Goal: Transaction & Acquisition: Purchase product/service

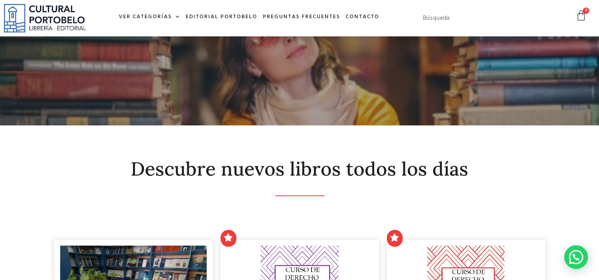
click at [447, 23] on input "text" at bounding box center [483, 18] width 135 height 17
type input "laboral"
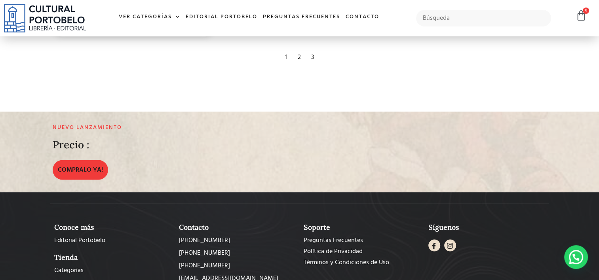
scroll to position [1455, 0]
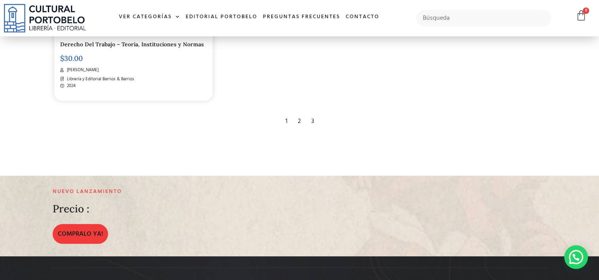
click at [297, 119] on div "2" at bounding box center [299, 121] width 11 height 17
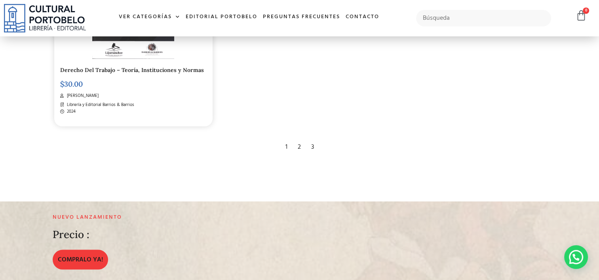
scroll to position [1415, 0]
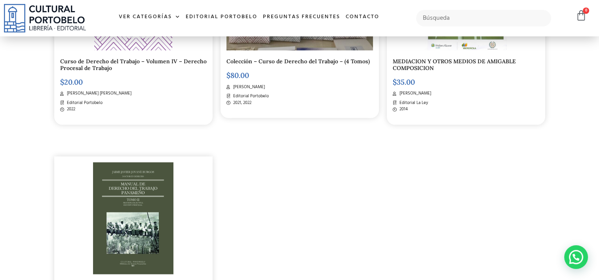
scroll to position [1347, 0]
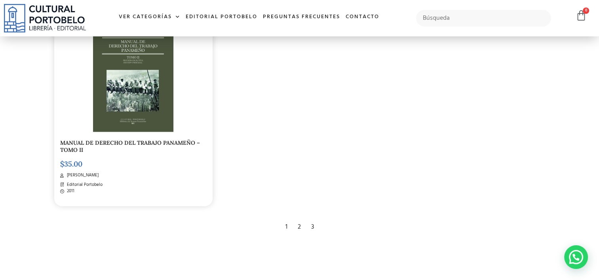
click at [287, 227] on div "1" at bounding box center [287, 226] width 10 height 17
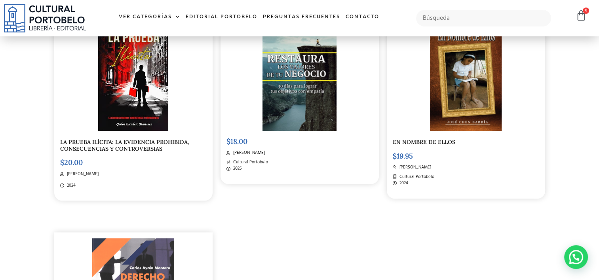
scroll to position [1307, 0]
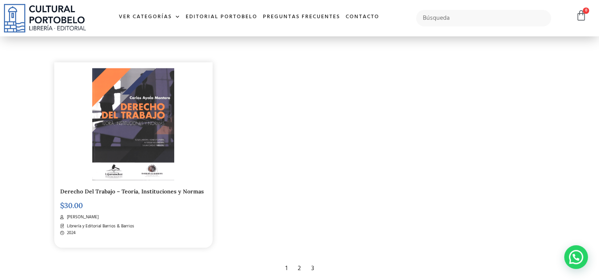
click at [301, 265] on div "2" at bounding box center [299, 268] width 11 height 17
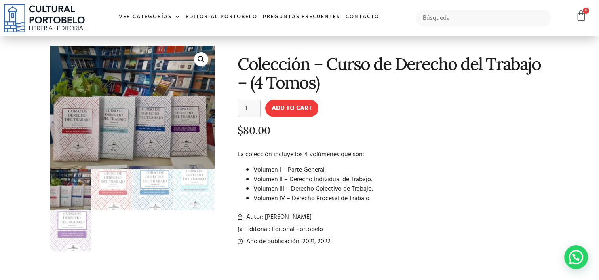
scroll to position [40, 0]
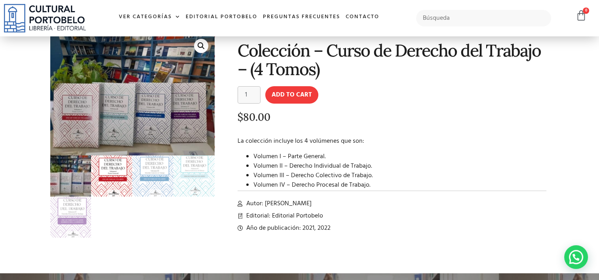
click at [124, 180] on img at bounding box center [111, 176] width 41 height 41
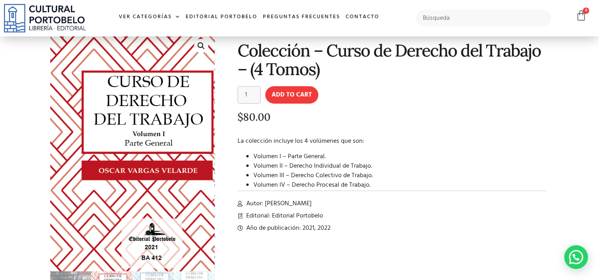
click at [75, 129] on img at bounding box center [142, 155] width 192 height 279
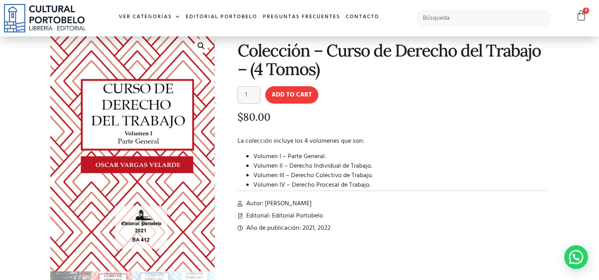
click at [448, 126] on div "$ 80.00" at bounding box center [392, 120] width 309 height 17
click at [435, 118] on p "$ 80.00" at bounding box center [392, 117] width 309 height 11
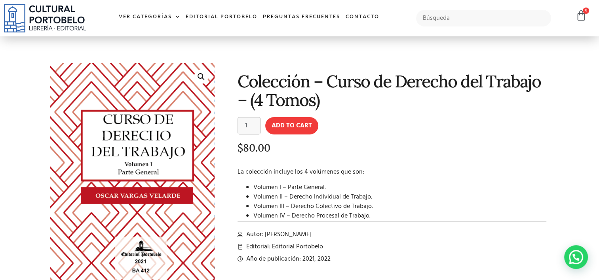
scroll to position [0, 0]
